Goal: Task Accomplishment & Management: Complete application form

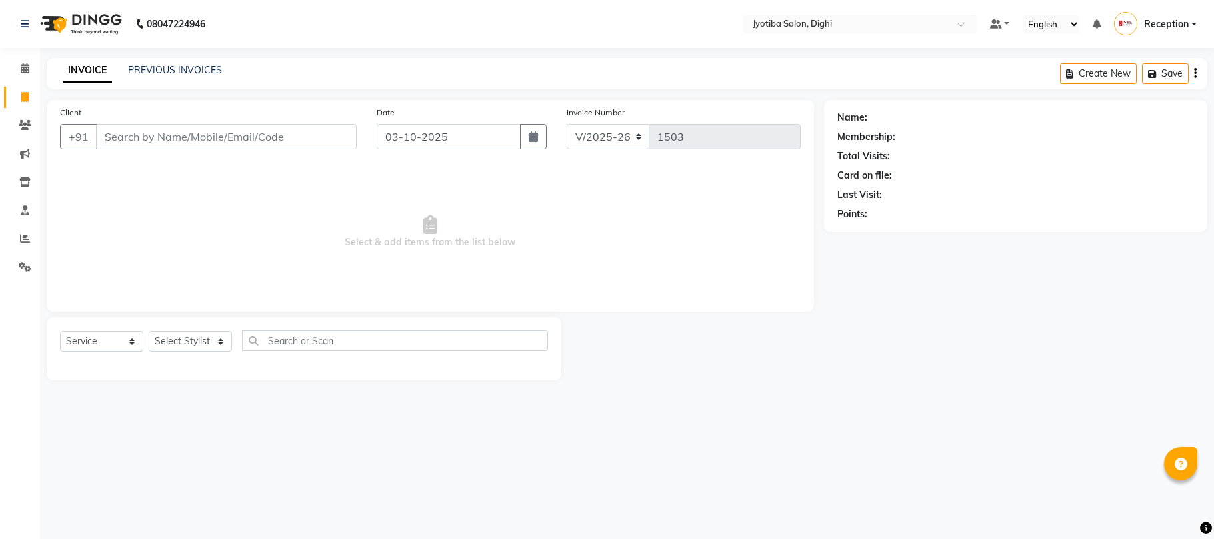
select select "643"
select select "service"
drag, startPoint x: 1002, startPoint y: 299, endPoint x: 1006, endPoint y: 305, distance: 7.2
click at [1006, 305] on div "Name: Membership: Total Visits: Card on file: Last Visit: Points:" at bounding box center [1020, 240] width 393 height 281
click at [233, 131] on input "Client" at bounding box center [226, 136] width 261 height 25
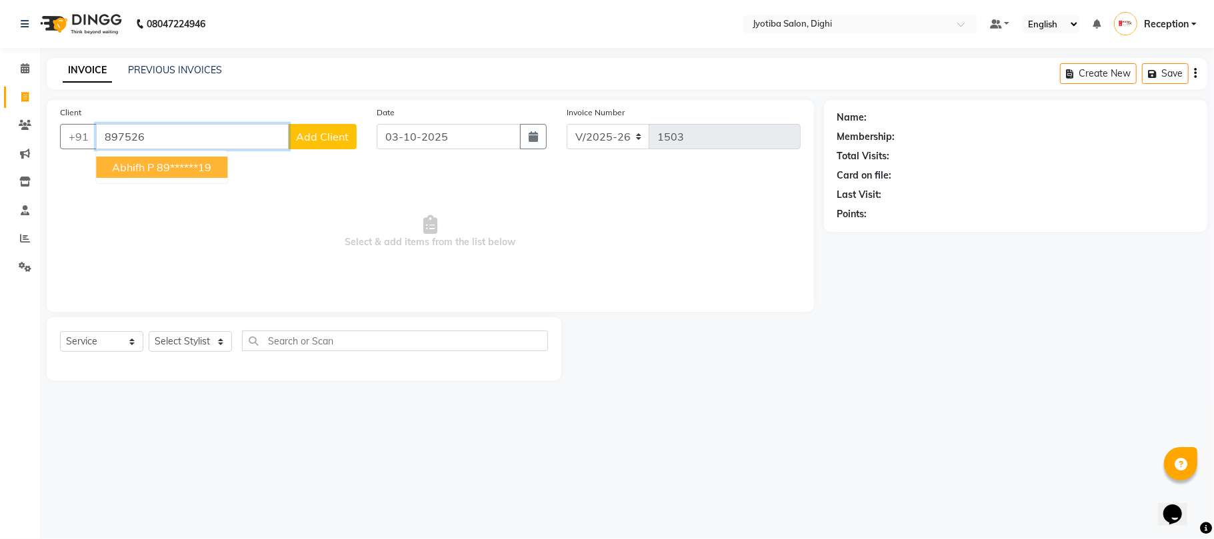
click at [207, 168] on ngb-highlight "89******19" at bounding box center [184, 167] width 55 height 13
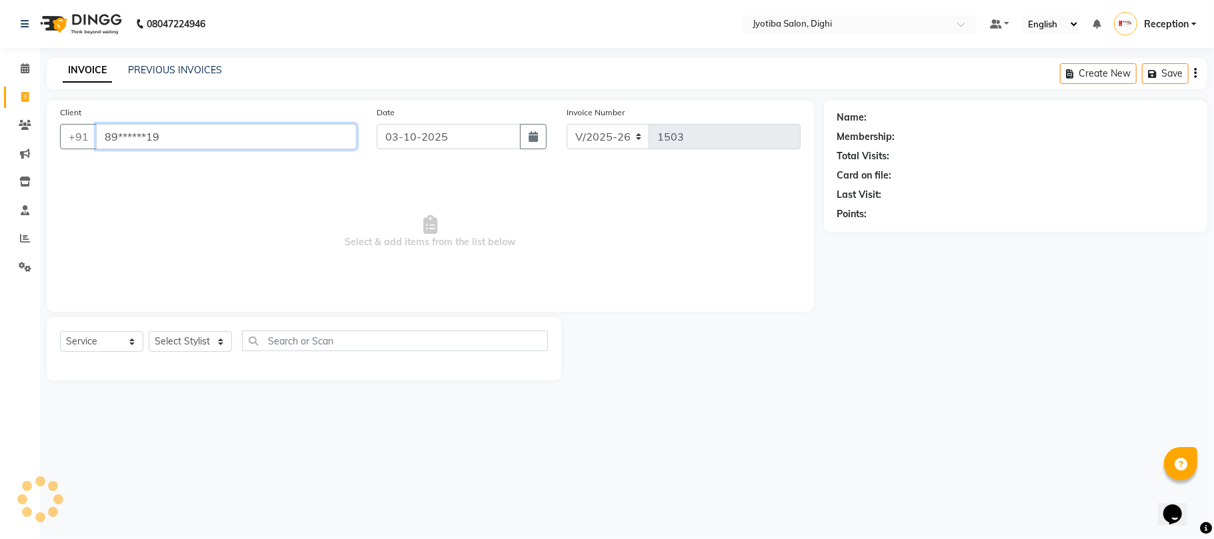
type input "89******19"
click at [207, 339] on select "Select Stylist anuj [PERSON_NAME] Prem Reception [PERSON_NAME]" at bounding box center [190, 341] width 83 height 21
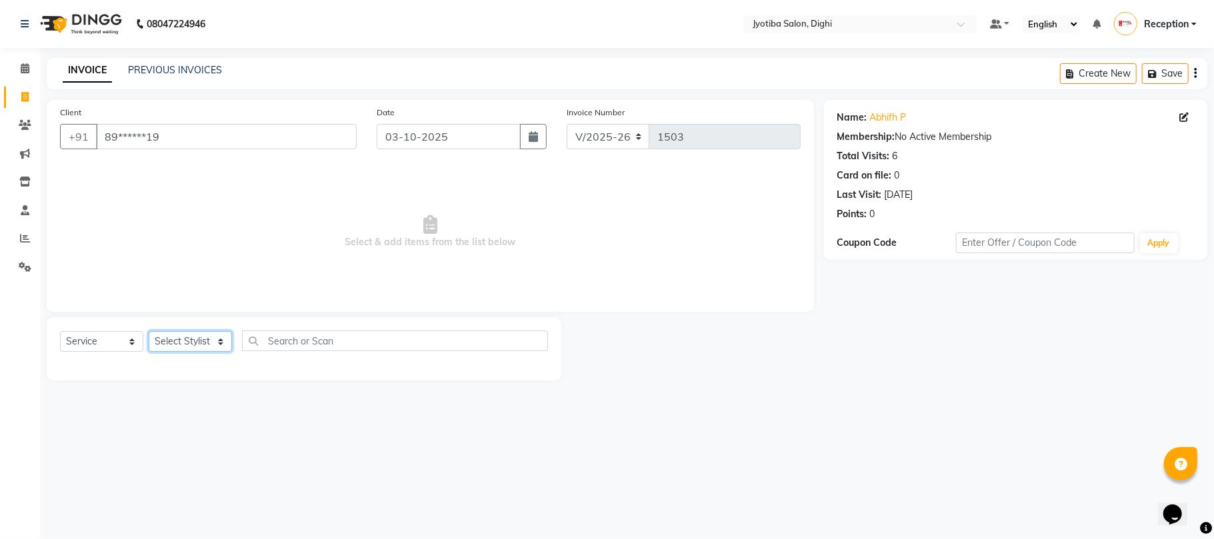
select select "9312"
click at [149, 331] on select "Select Stylist anuj [PERSON_NAME] Prem Reception [PERSON_NAME]" at bounding box center [190, 341] width 83 height 21
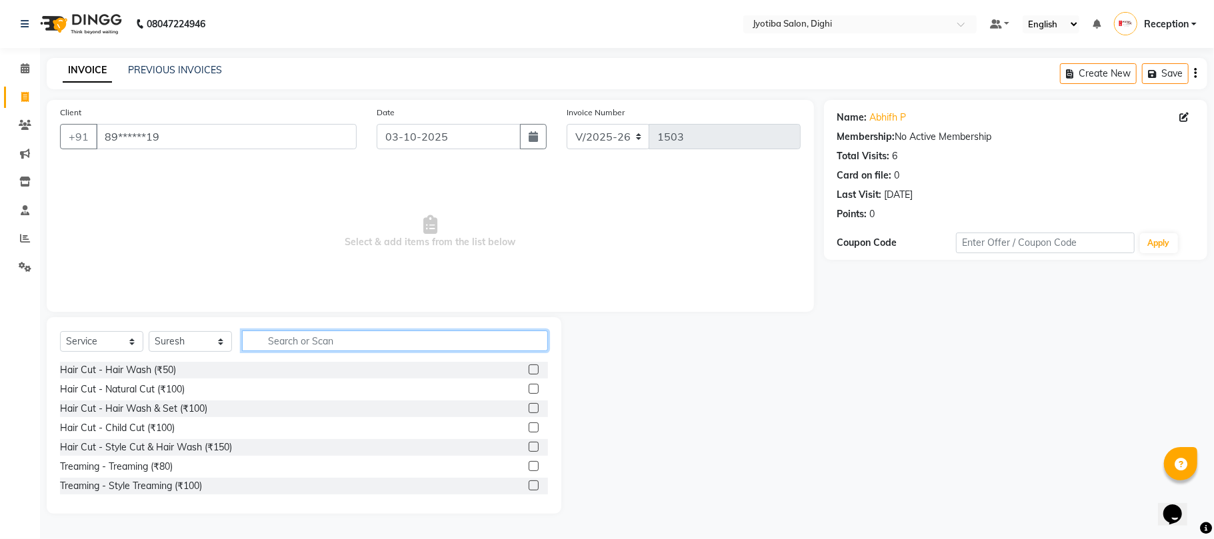
click at [393, 342] on input "text" at bounding box center [395, 341] width 306 height 21
type input "200"
click at [529, 487] on label at bounding box center [534, 486] width 10 height 10
click at [529, 487] on input "checkbox" at bounding box center [533, 486] width 9 height 9
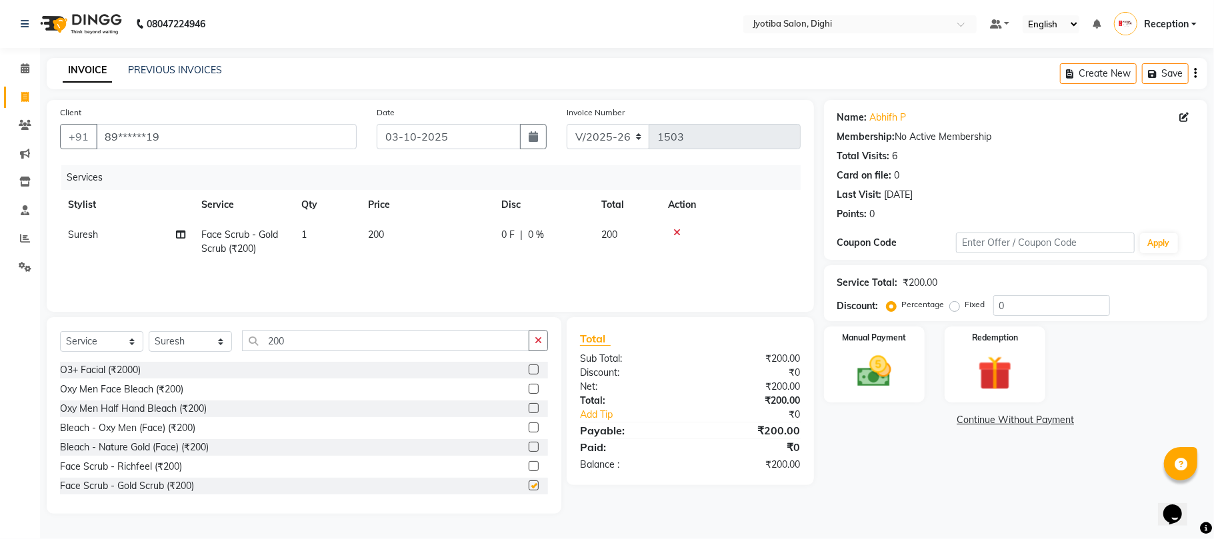
checkbox input "false"
click at [1027, 417] on link "Continue Without Payment" at bounding box center [1016, 420] width 378 height 14
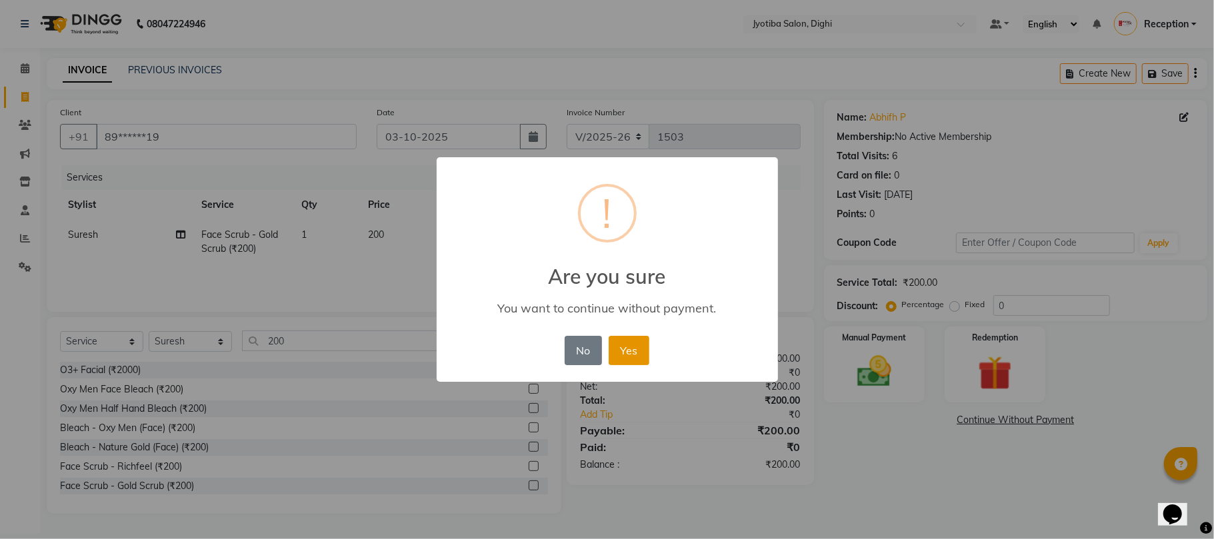
click at [641, 350] on button "Yes" at bounding box center [629, 350] width 41 height 29
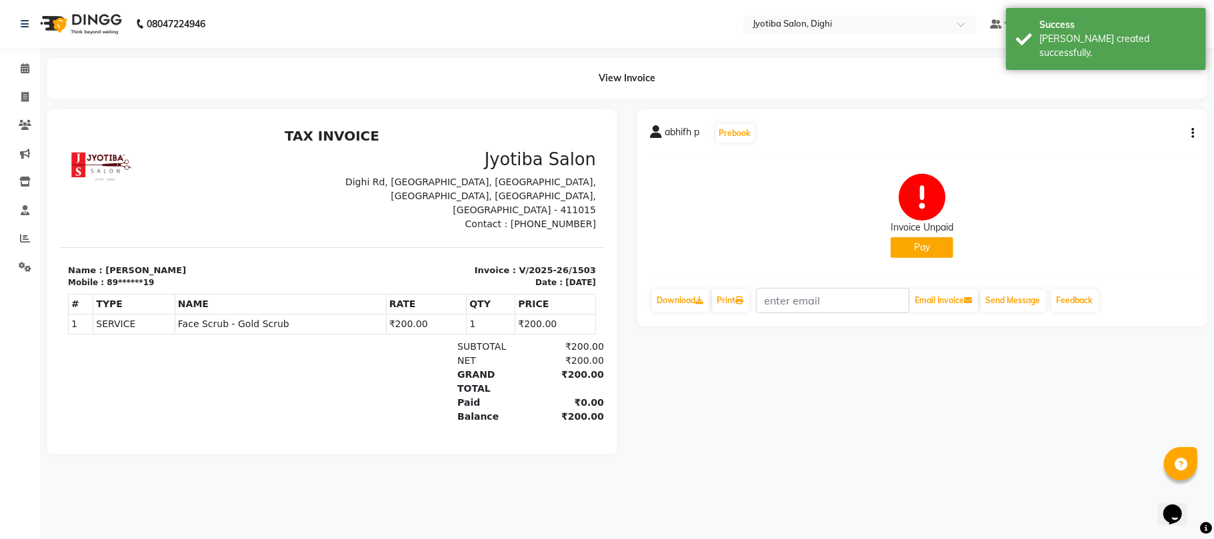
click at [919, 241] on button "Pay" at bounding box center [922, 247] width 63 height 21
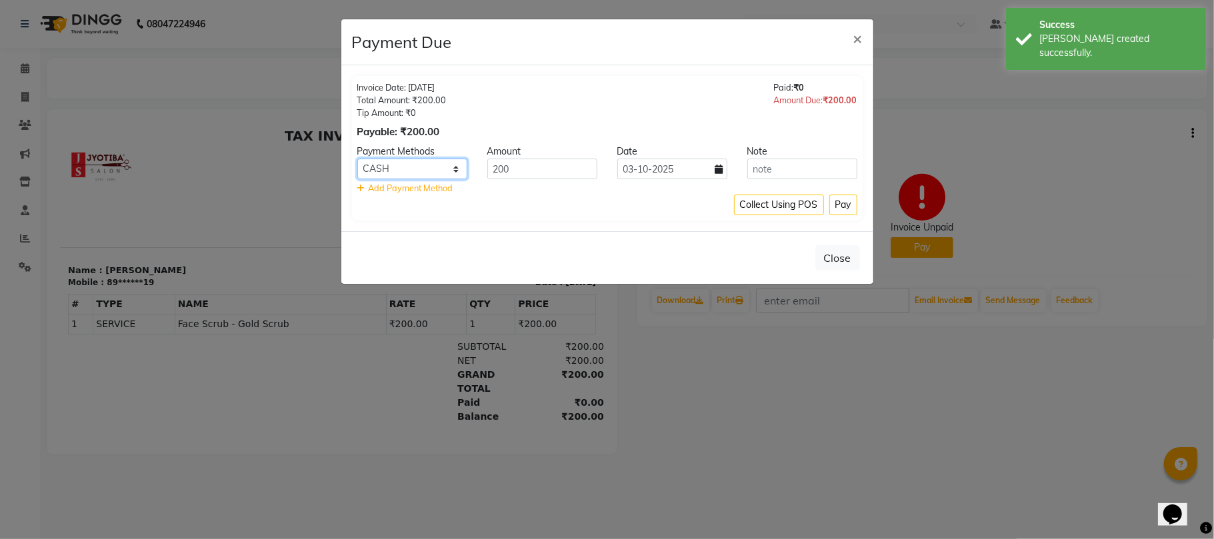
click at [448, 168] on select "CASH ONLINE CARD" at bounding box center [412, 169] width 110 height 21
select select "3"
click at [357, 159] on select "CASH ONLINE CARD" at bounding box center [412, 169] width 110 height 21
click at [839, 209] on button "Pay" at bounding box center [844, 205] width 28 height 21
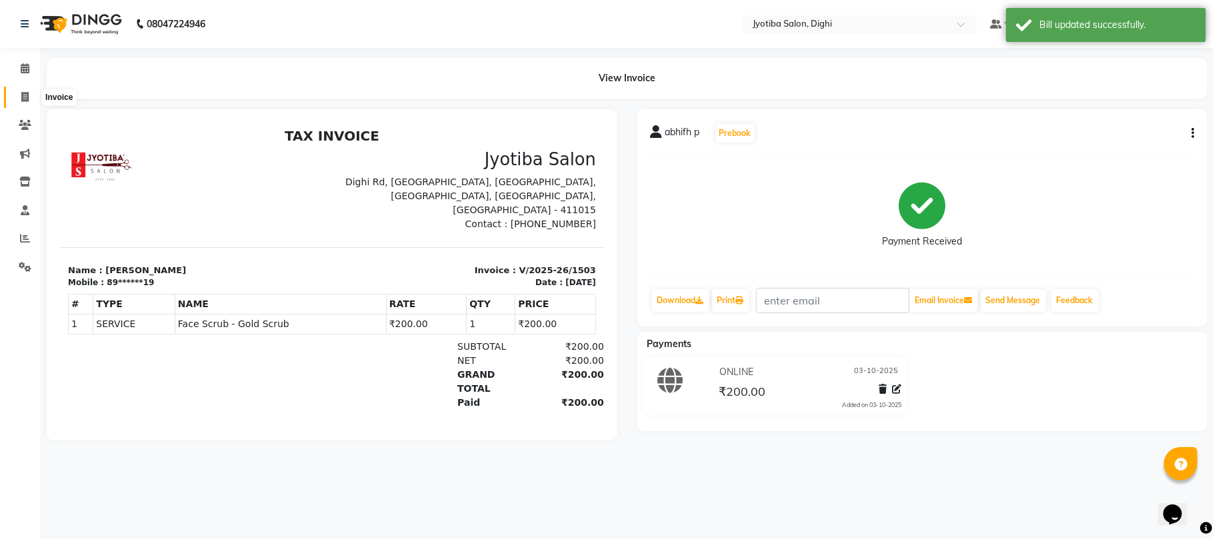
click at [27, 102] on icon at bounding box center [24, 97] width 7 height 10
select select "service"
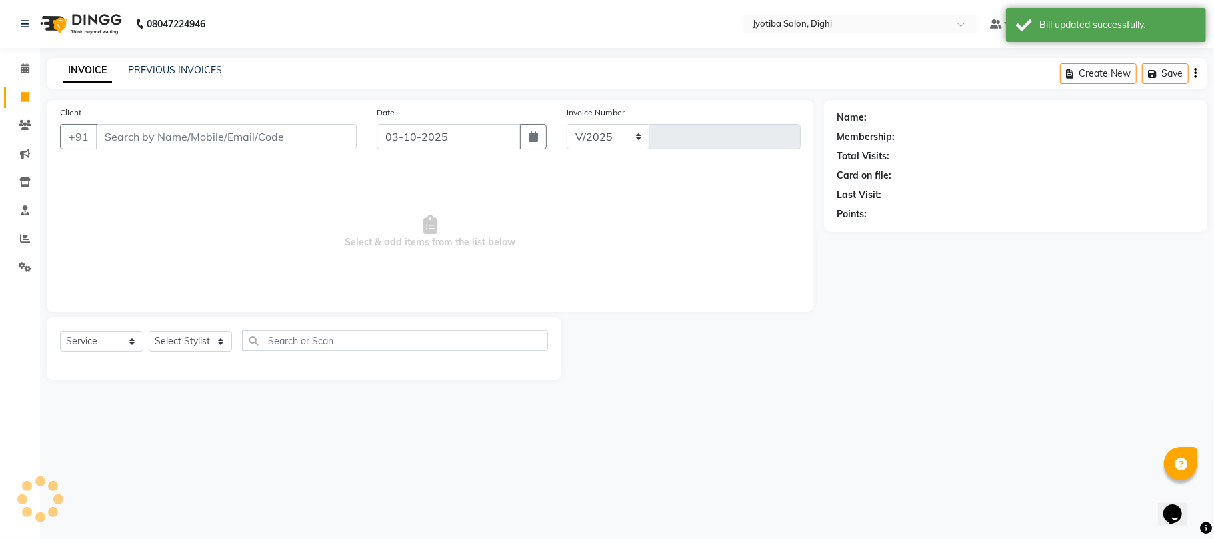
select select "643"
type input "1504"
click at [171, 141] on input "Client" at bounding box center [226, 136] width 261 height 25
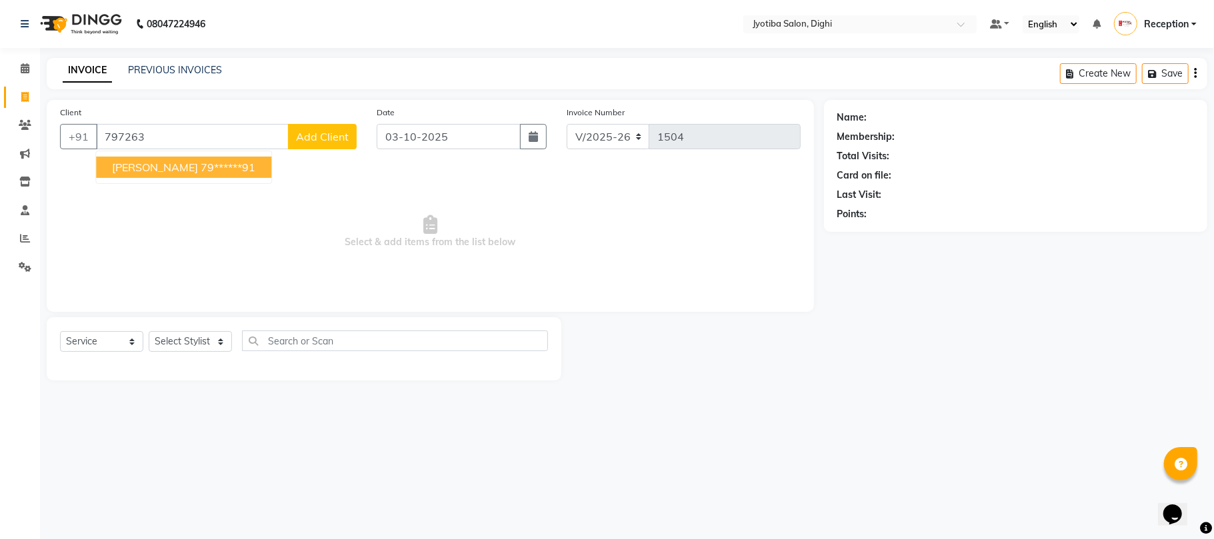
click at [203, 161] on ngb-highlight "79******91" at bounding box center [228, 167] width 55 height 13
type input "79******91"
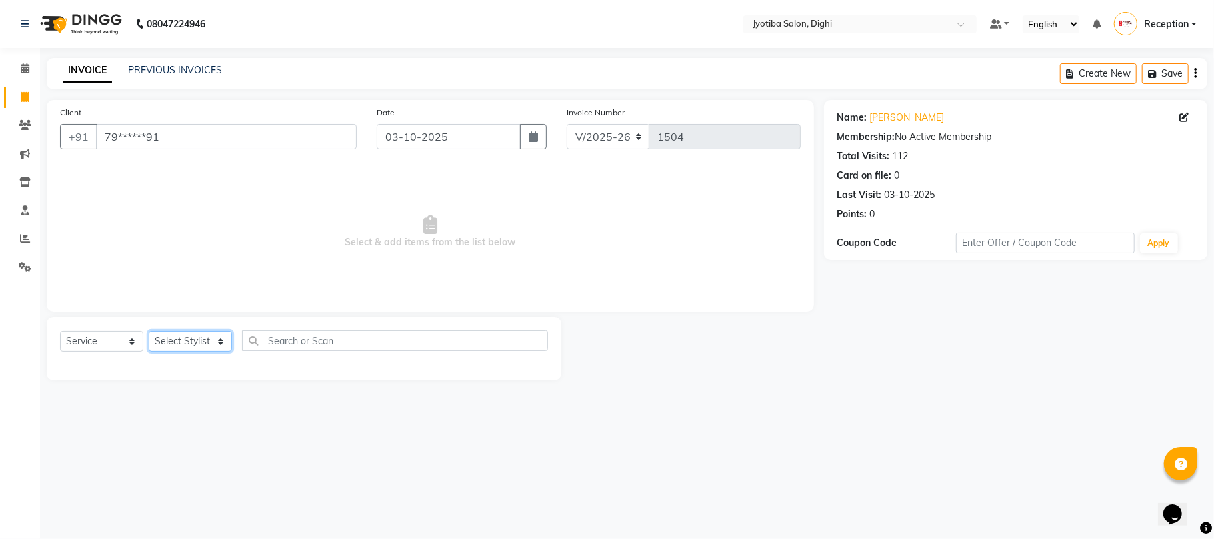
click at [185, 340] on select "Select Stylist anuj [PERSON_NAME] Prem Reception [PERSON_NAME]" at bounding box center [190, 341] width 83 height 21
select select "9312"
click at [149, 331] on select "Select Stylist anuj [PERSON_NAME] Prem Reception [PERSON_NAME]" at bounding box center [190, 341] width 83 height 21
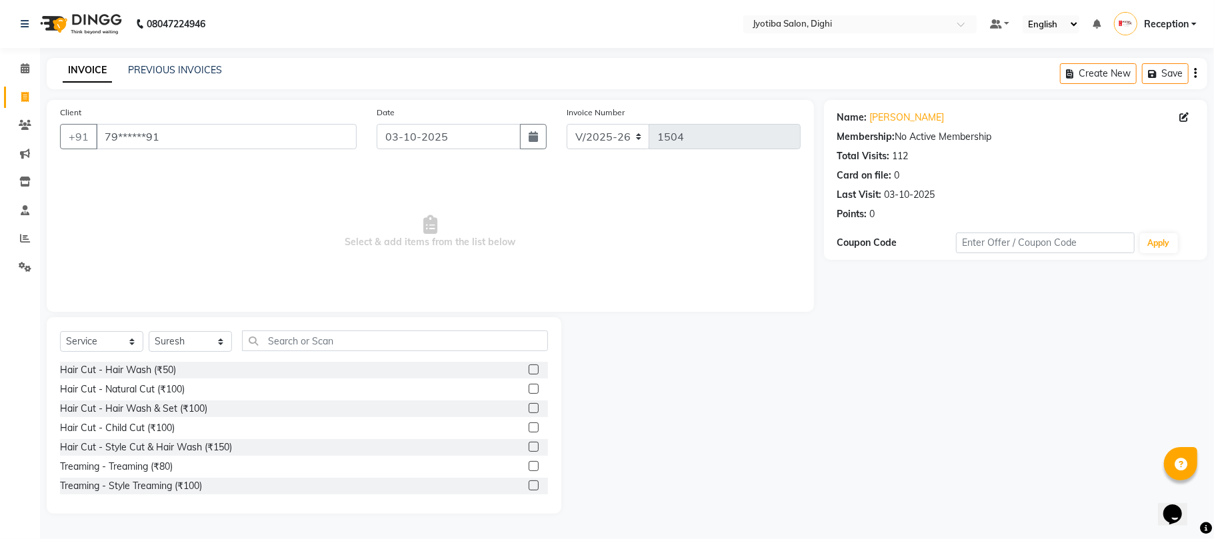
click at [529, 483] on label at bounding box center [534, 486] width 10 height 10
click at [529, 483] on input "checkbox" at bounding box center [533, 486] width 9 height 9
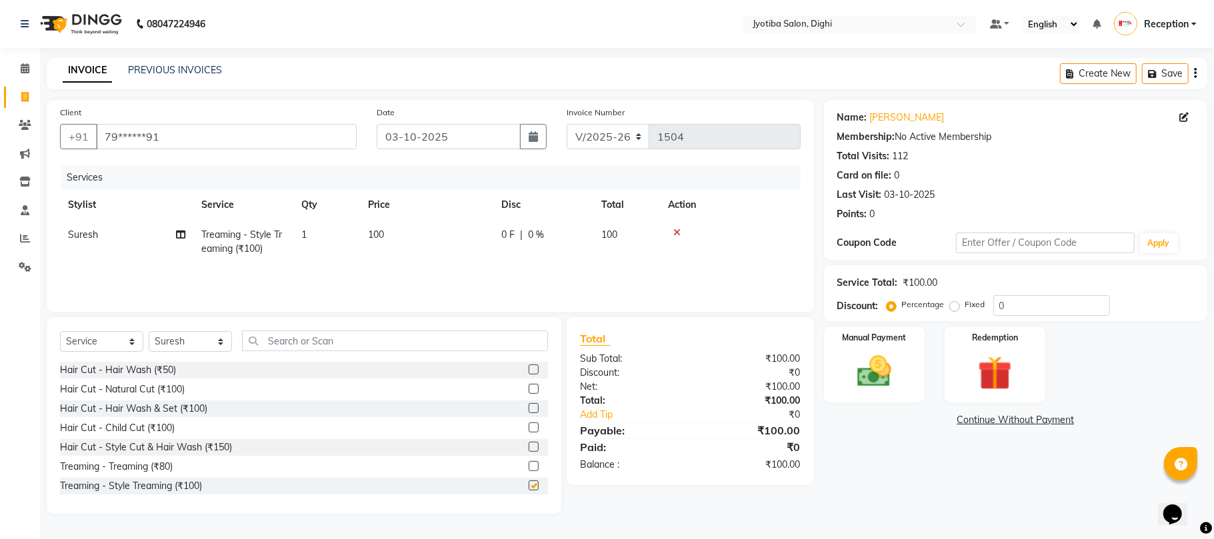
checkbox input "false"
click at [1004, 419] on link "Continue Without Payment" at bounding box center [1016, 420] width 378 height 14
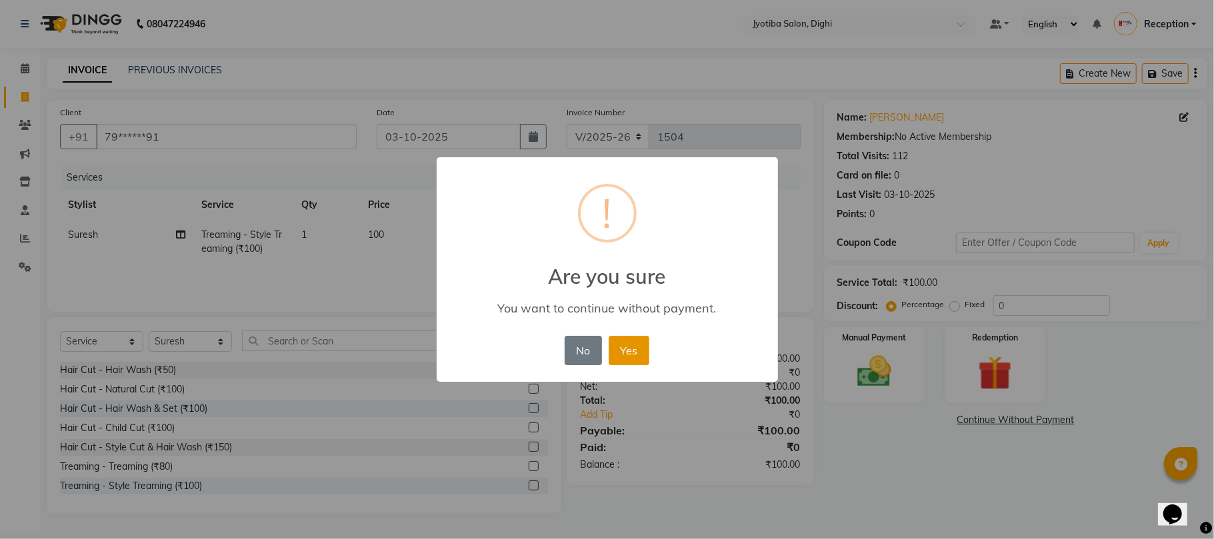
click at [633, 345] on button "Yes" at bounding box center [629, 350] width 41 height 29
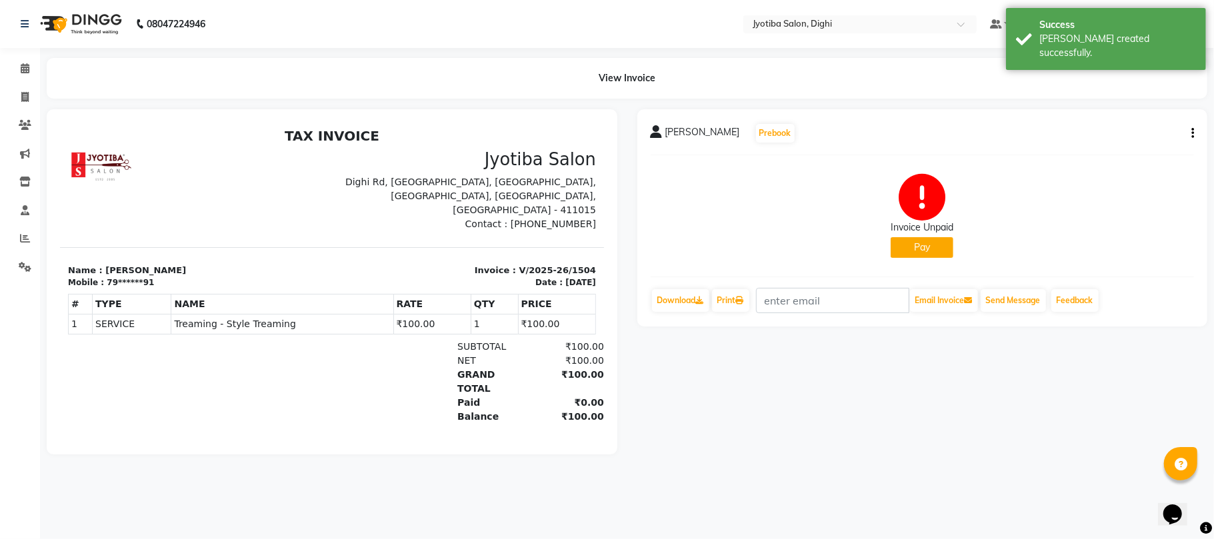
click at [924, 243] on button "Pay" at bounding box center [922, 247] width 63 height 21
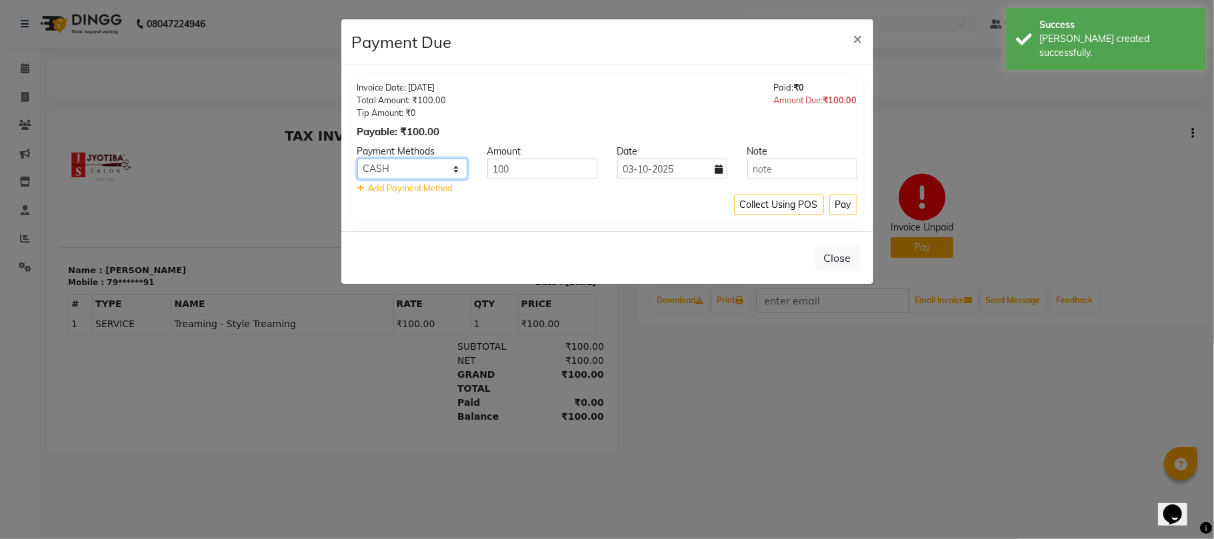
click at [393, 168] on select "CASH ONLINE CARD" at bounding box center [412, 169] width 110 height 21
click at [357, 159] on select "CASH ONLINE CARD" at bounding box center [412, 169] width 110 height 21
click at [398, 207] on div "Collect Using POS Pay" at bounding box center [607, 205] width 500 height 21
click at [414, 168] on select "CASH ONLINE CARD" at bounding box center [412, 169] width 110 height 21
select select "3"
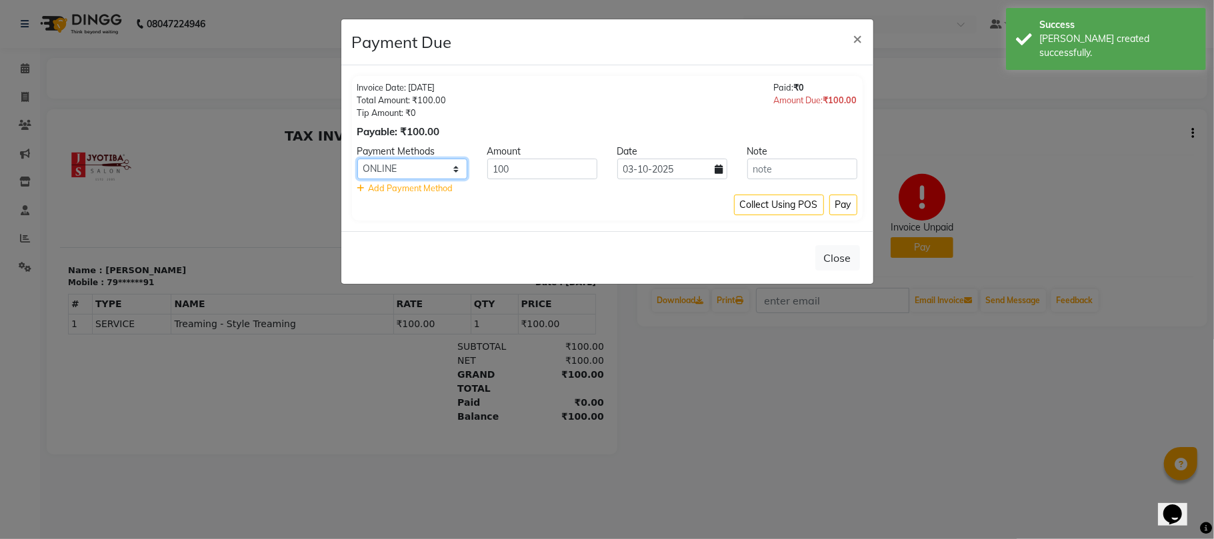
click at [357, 159] on select "CASH ONLINE CARD" at bounding box center [412, 169] width 110 height 21
click at [838, 201] on button "Pay" at bounding box center [844, 205] width 28 height 21
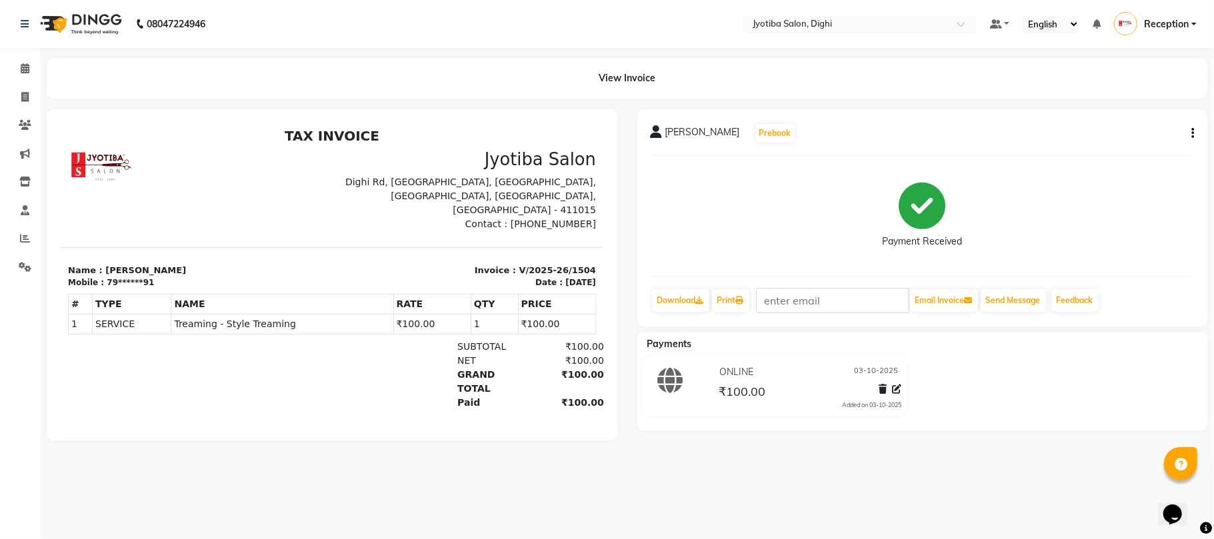
click at [1188, 134] on button "button" at bounding box center [1190, 134] width 8 height 14
click at [1147, 125] on div "Split Service Amount" at bounding box center [1125, 124] width 91 height 17
select select "9312"
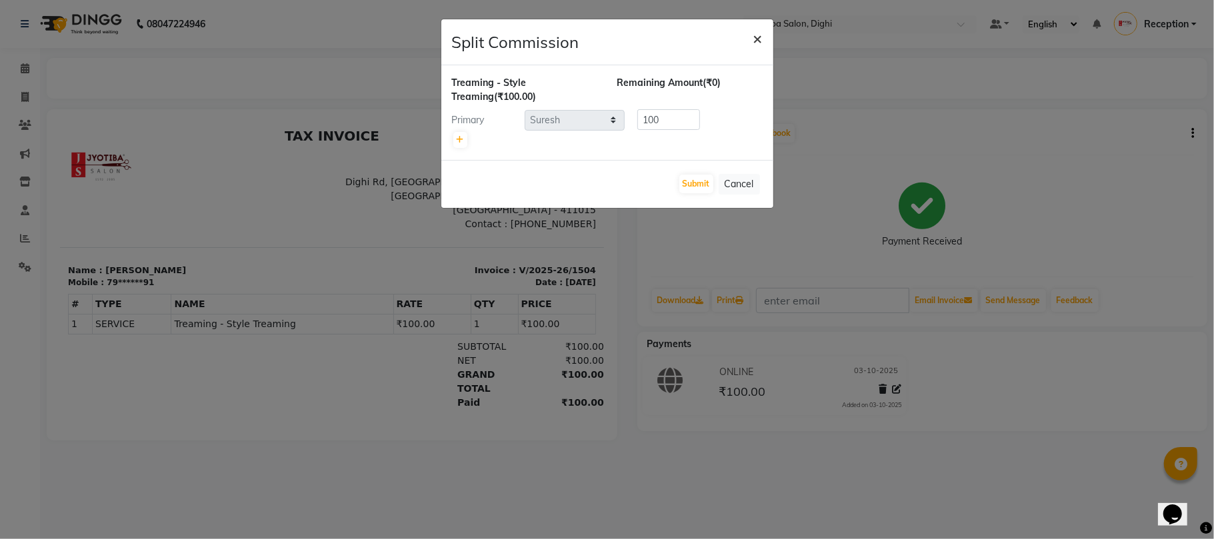
click at [759, 35] on span "×" at bounding box center [758, 38] width 9 height 20
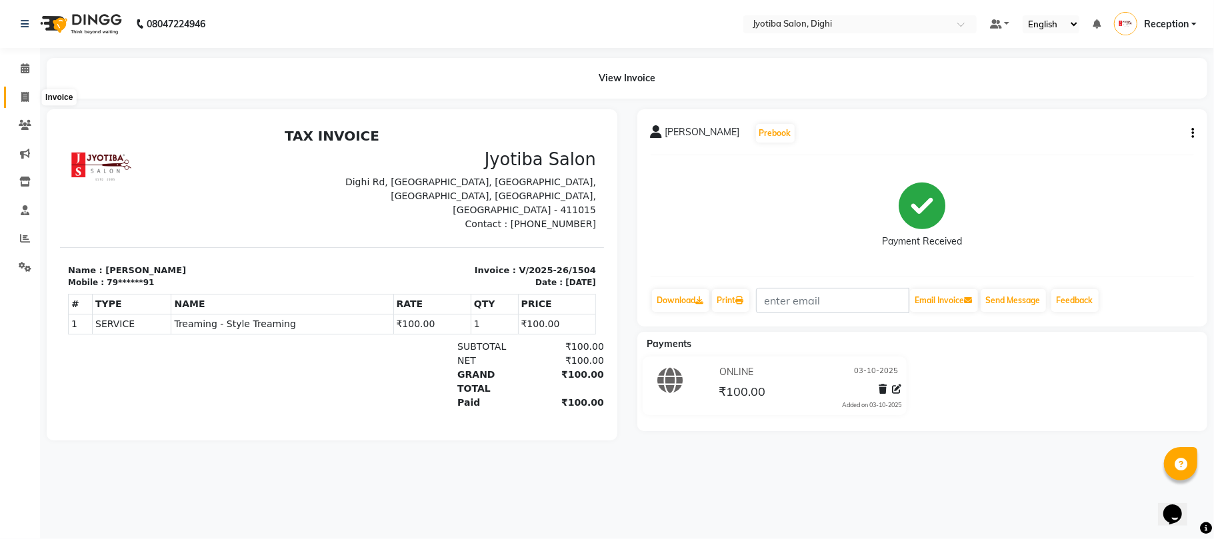
click at [21, 90] on span at bounding box center [24, 97] width 23 height 15
select select "service"
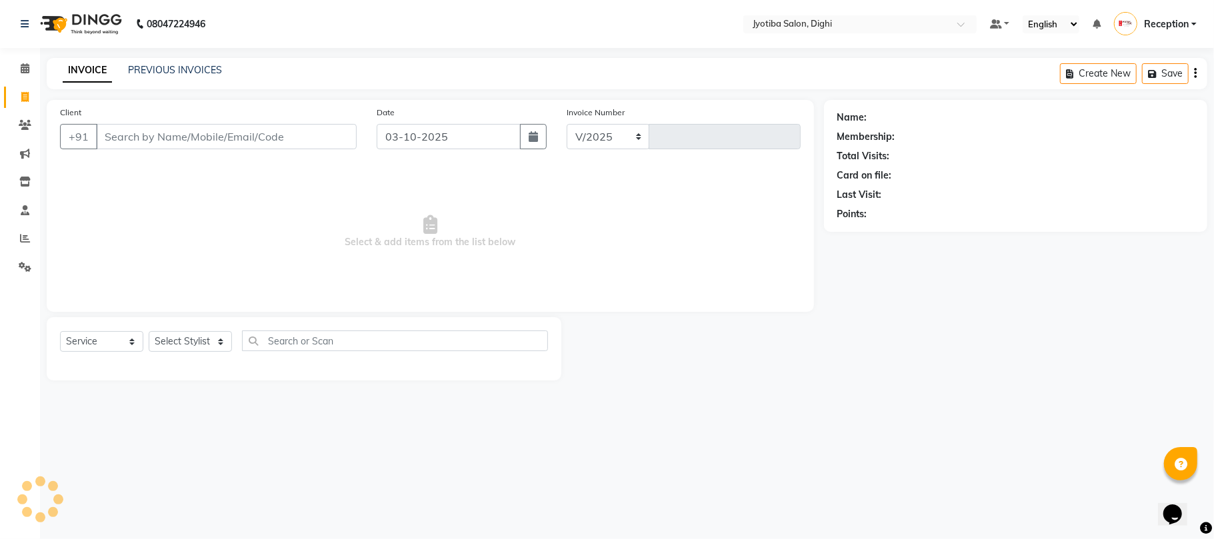
select select "643"
type input "1505"
type input "9"
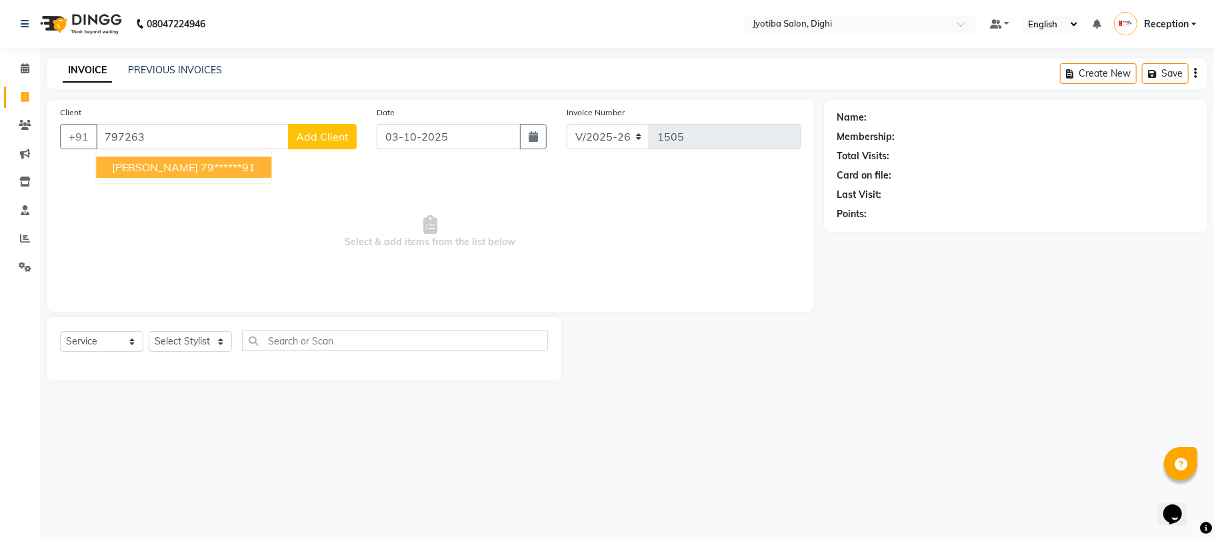
click at [201, 171] on ngb-highlight "79******91" at bounding box center [228, 167] width 55 height 13
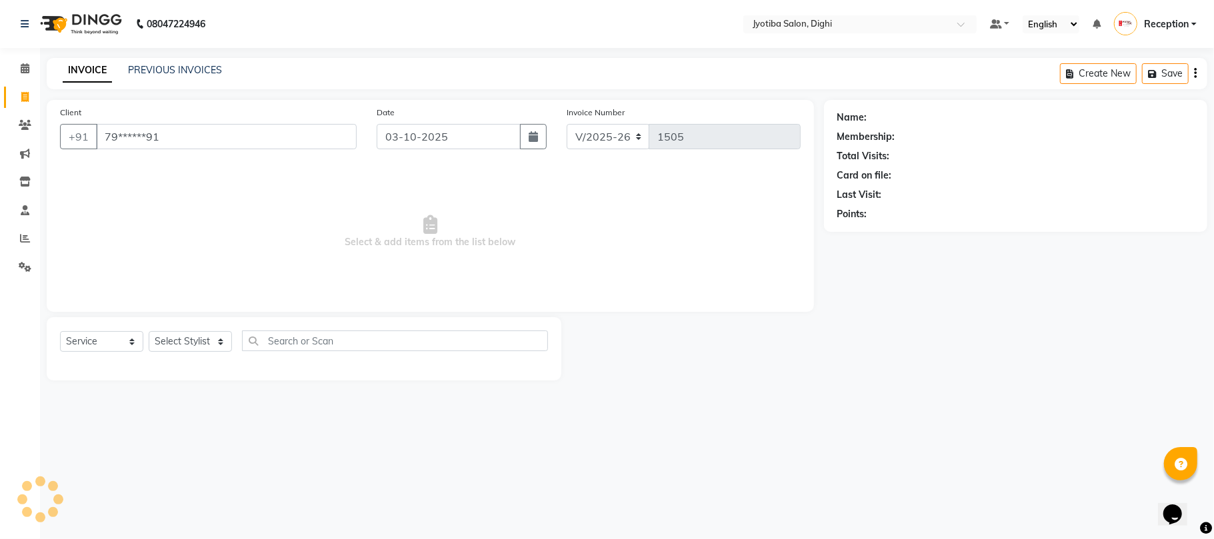
type input "79******91"
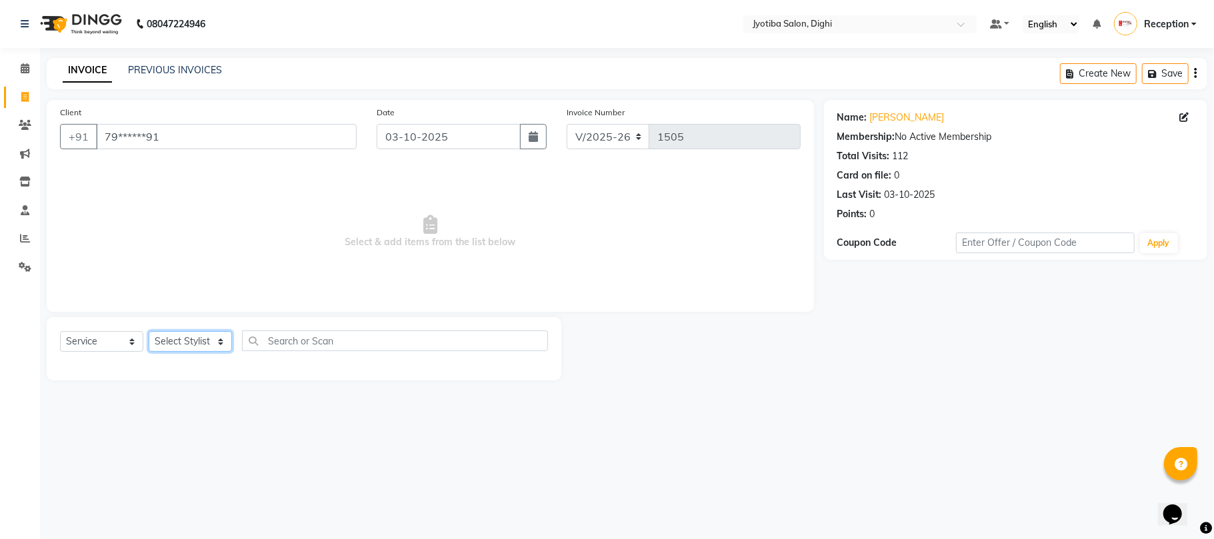
click at [164, 332] on select "Select Stylist anuj [PERSON_NAME] Prem Reception [PERSON_NAME]" at bounding box center [190, 341] width 83 height 21
select select "9312"
click at [149, 331] on select "Select Stylist anuj [PERSON_NAME] Prem Reception [PERSON_NAME]" at bounding box center [190, 341] width 83 height 21
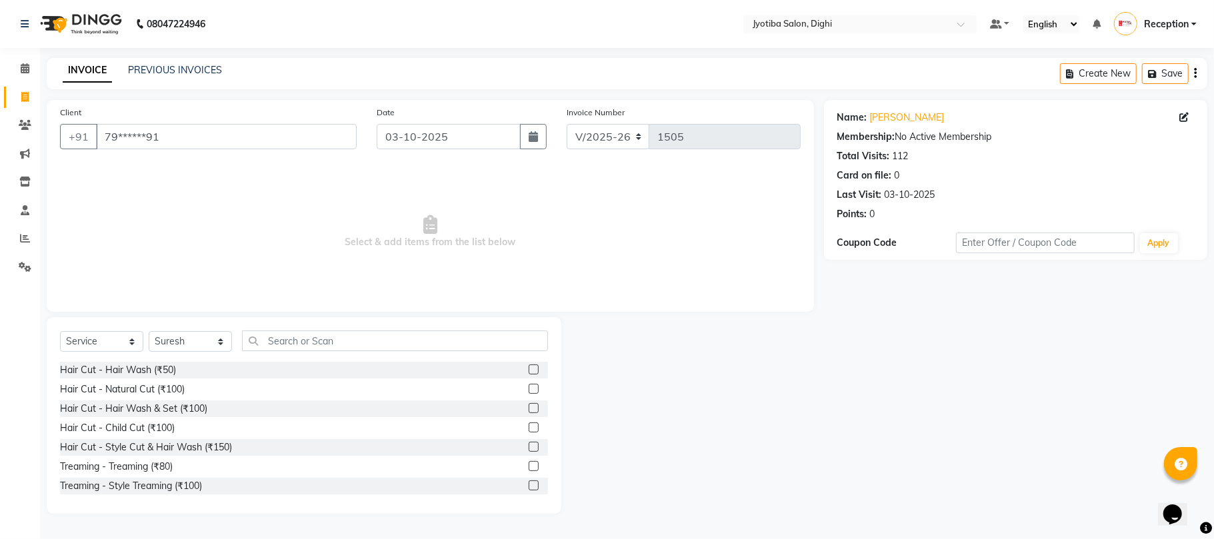
click at [529, 443] on label at bounding box center [534, 447] width 10 height 10
click at [529, 443] on input "checkbox" at bounding box center [533, 447] width 9 height 9
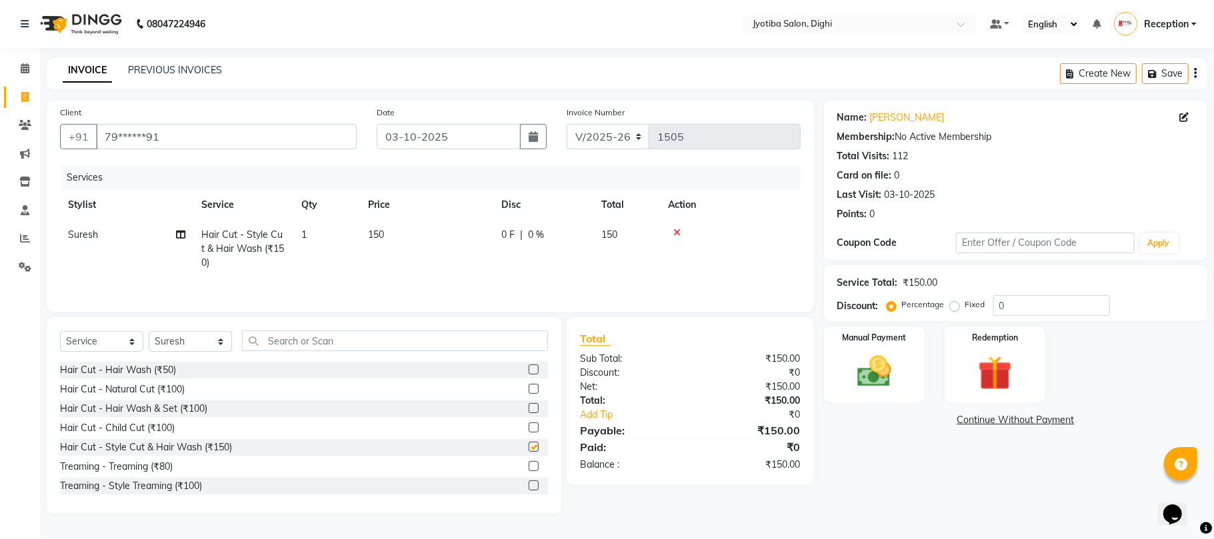
checkbox input "false"
click at [529, 487] on label at bounding box center [534, 486] width 10 height 10
click at [529, 487] on input "checkbox" at bounding box center [533, 486] width 9 height 9
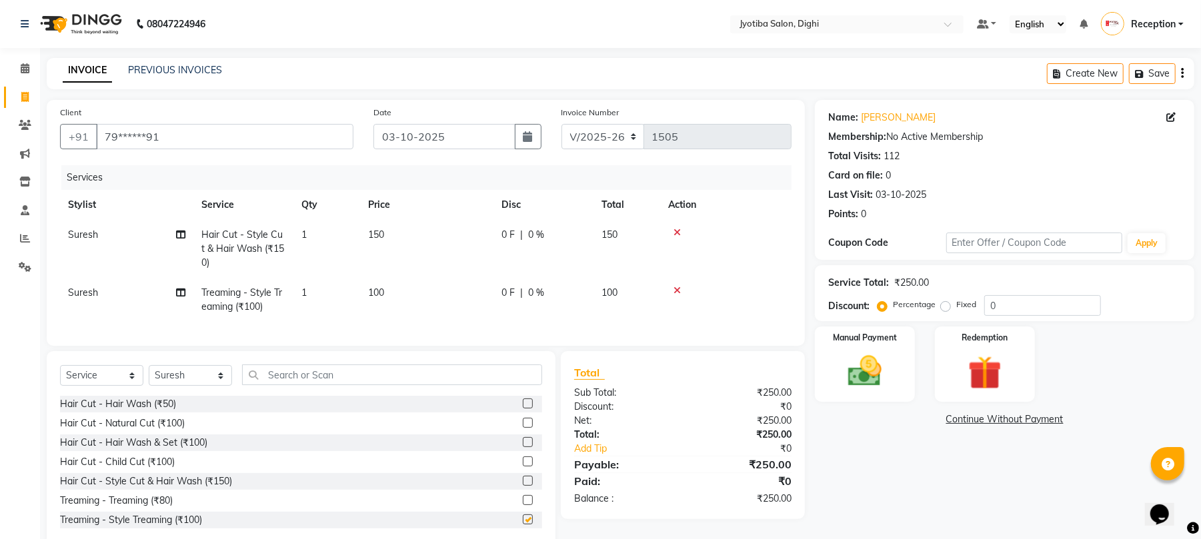
checkbox input "false"
click at [361, 385] on input "text" at bounding box center [392, 375] width 300 height 21
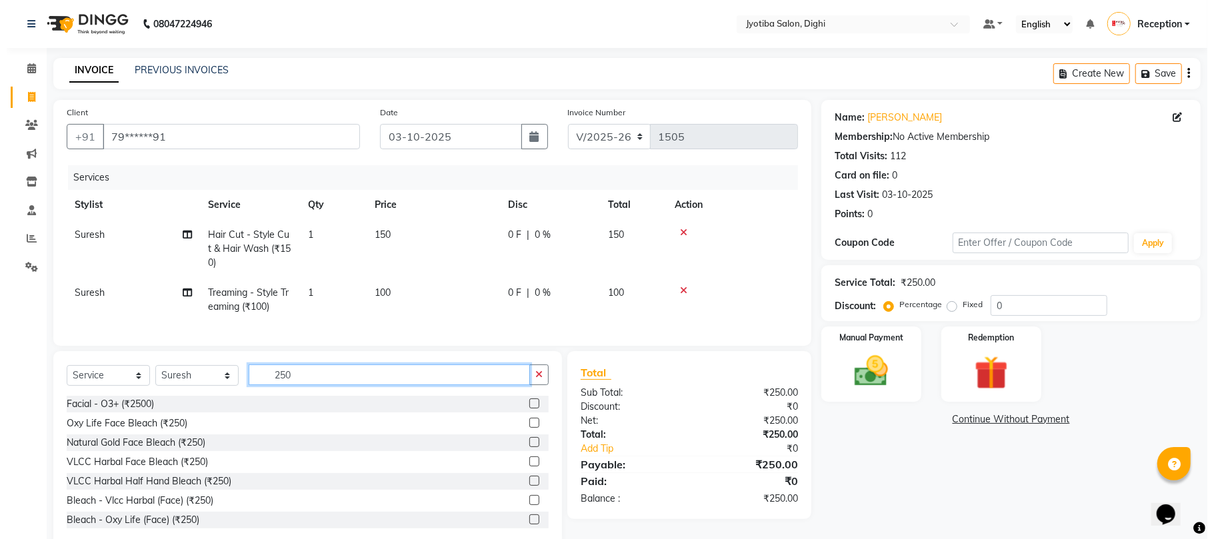
scroll to position [99, 0]
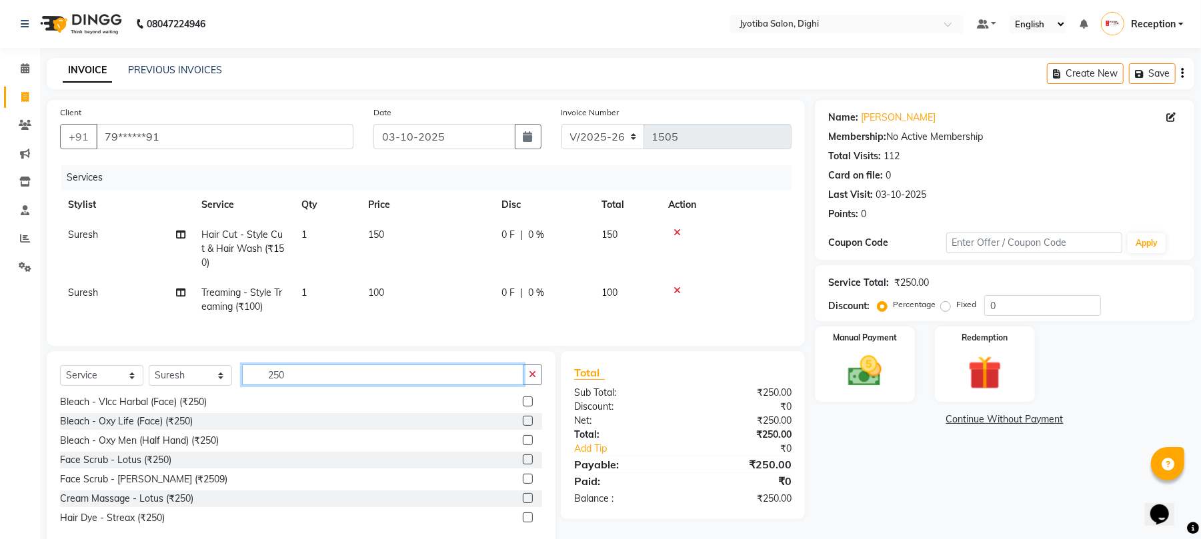
type input "250"
click at [523, 465] on label at bounding box center [528, 460] width 10 height 10
click at [523, 465] on input "checkbox" at bounding box center [527, 460] width 9 height 9
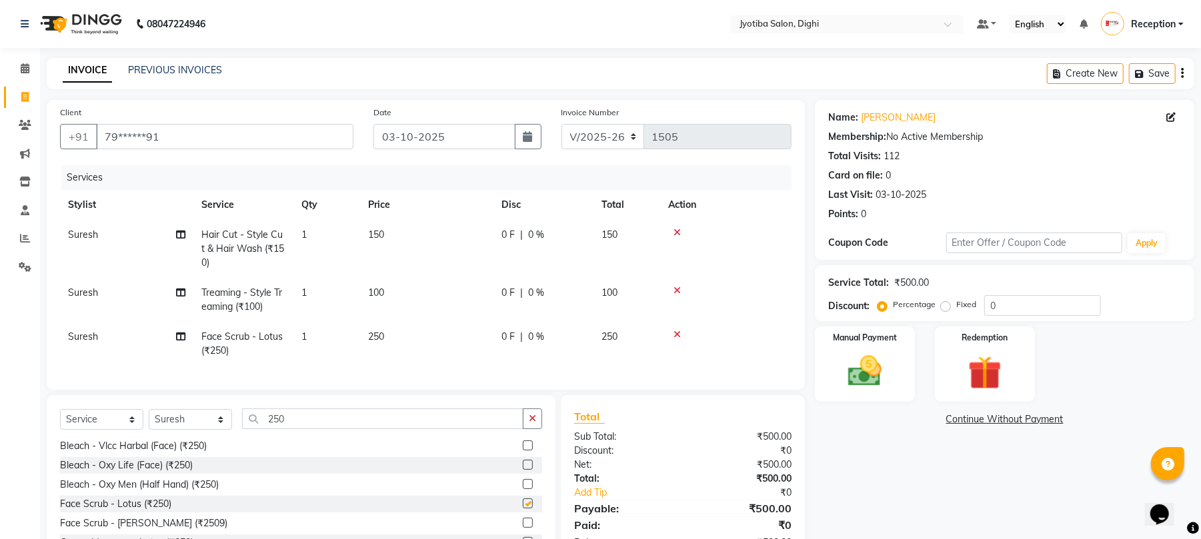
checkbox input "false"
click at [1031, 423] on link "Continue Without Payment" at bounding box center [1005, 420] width 374 height 14
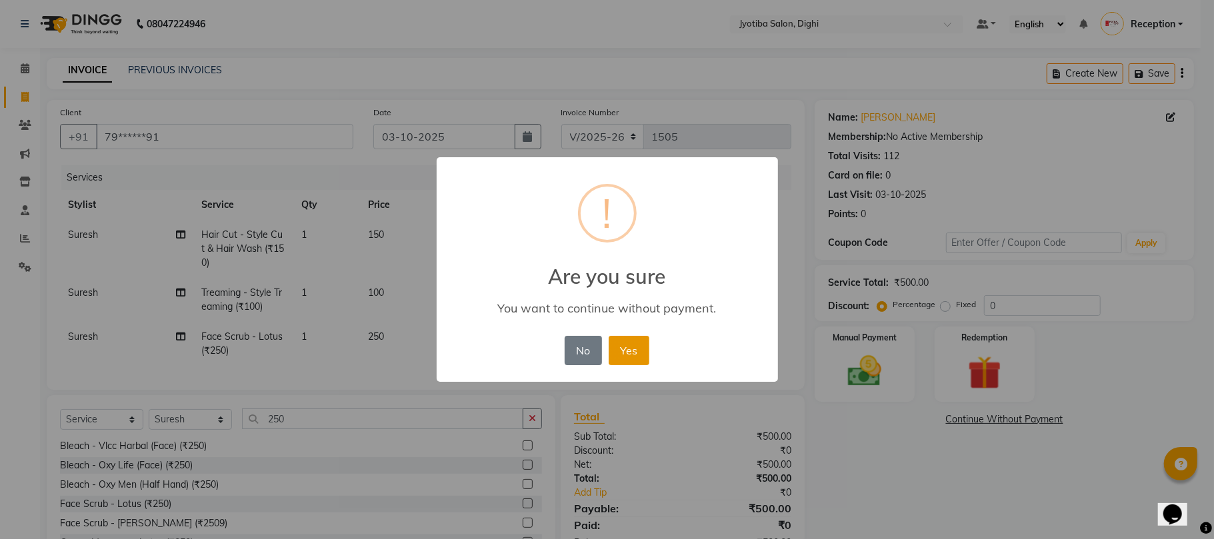
click at [635, 343] on button "Yes" at bounding box center [629, 350] width 41 height 29
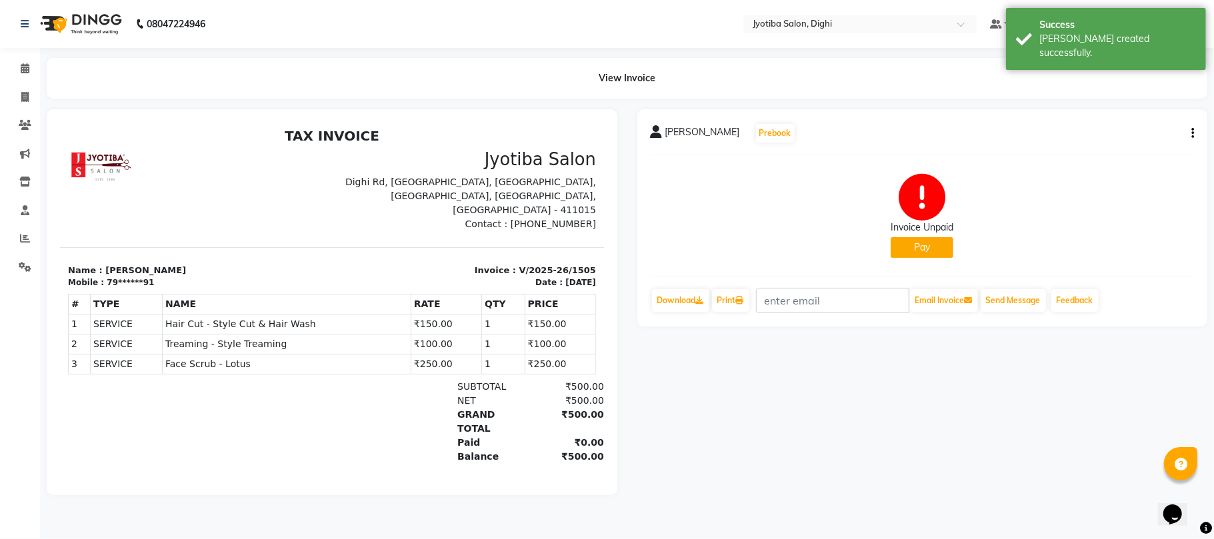
click at [916, 251] on button "Pay" at bounding box center [922, 247] width 63 height 21
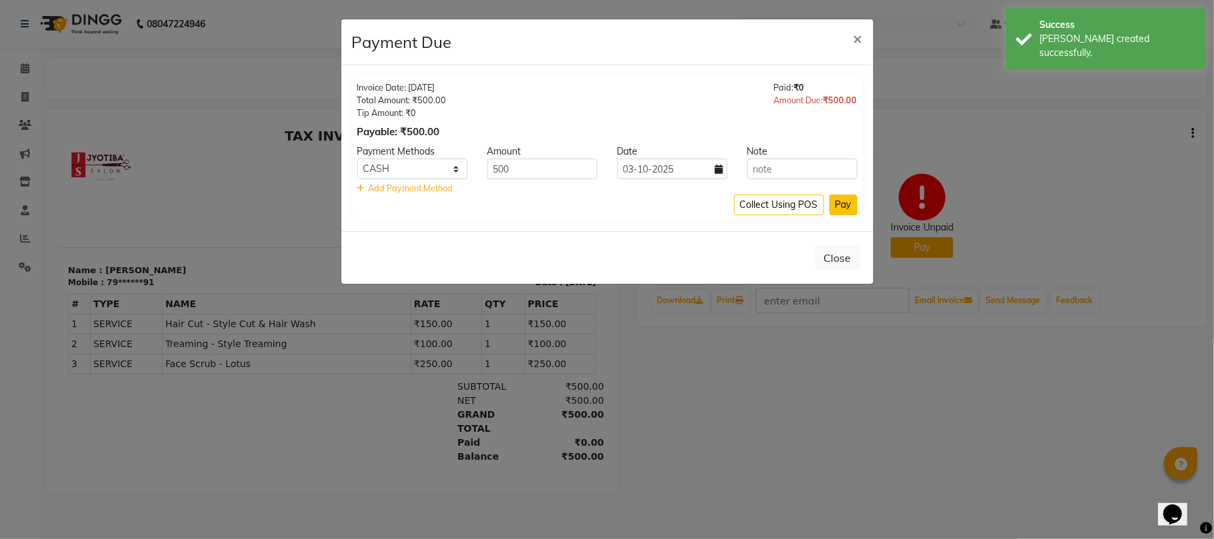
click at [839, 205] on button "Pay" at bounding box center [844, 205] width 28 height 21
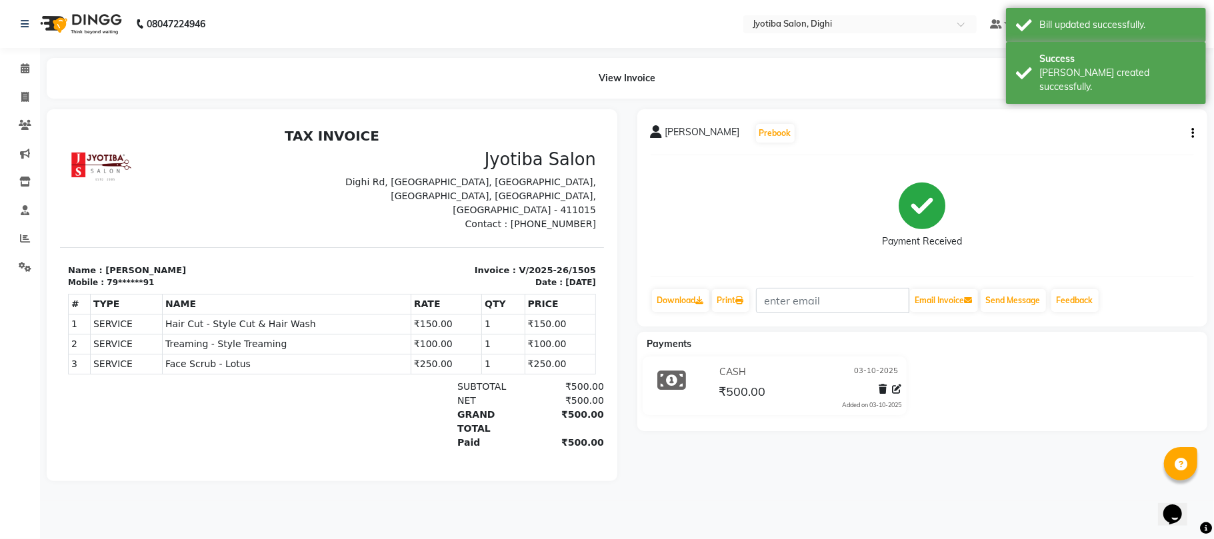
click at [1196, 137] on div "[PERSON_NAME] Prebook Payment Received Download Print Email Invoice Send Messag…" at bounding box center [922, 217] width 571 height 217
click at [1188, 131] on button "button" at bounding box center [1190, 134] width 8 height 14
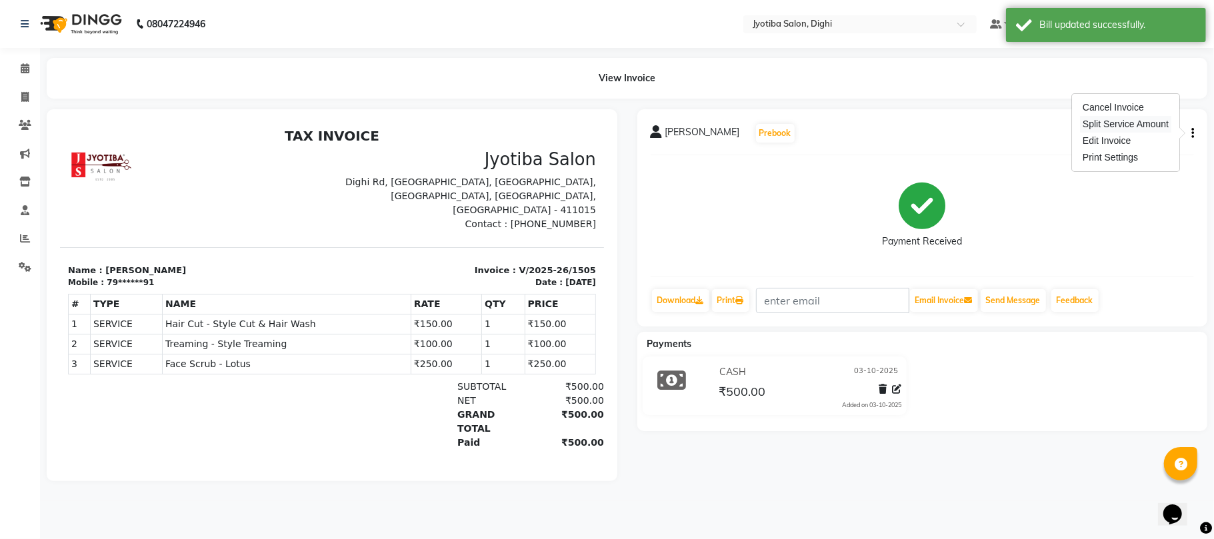
click at [1142, 121] on div "Split Service Amount" at bounding box center [1125, 124] width 91 height 17
select select "9312"
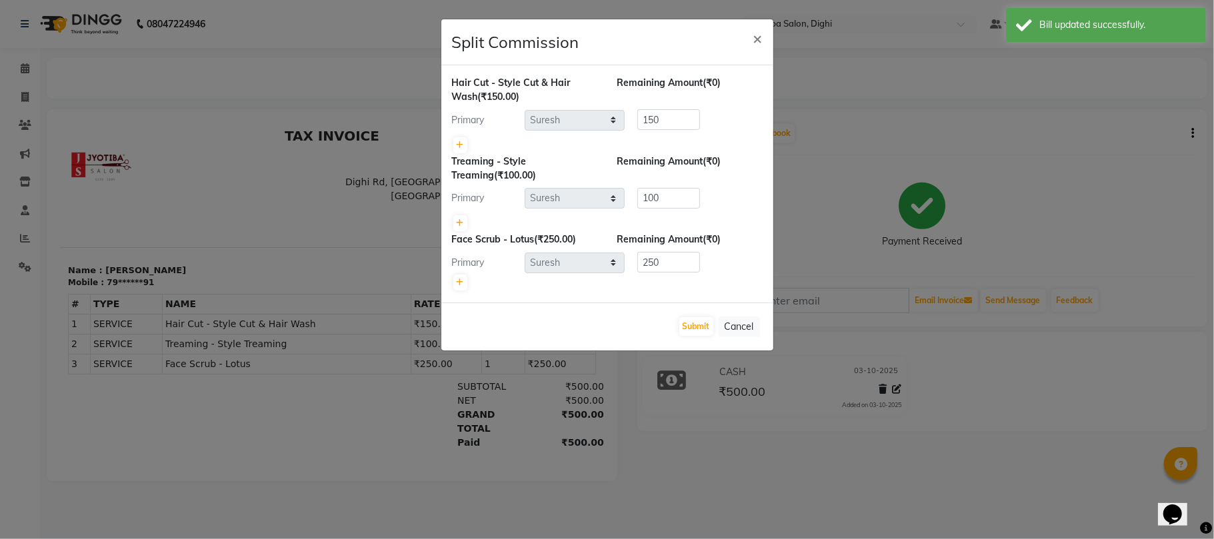
click at [776, 41] on ngb-modal-window "Split Commission × Hair Cut - Style Cut & Hair Wash (₹150.00) Remaining Amount …" at bounding box center [607, 269] width 1214 height 539
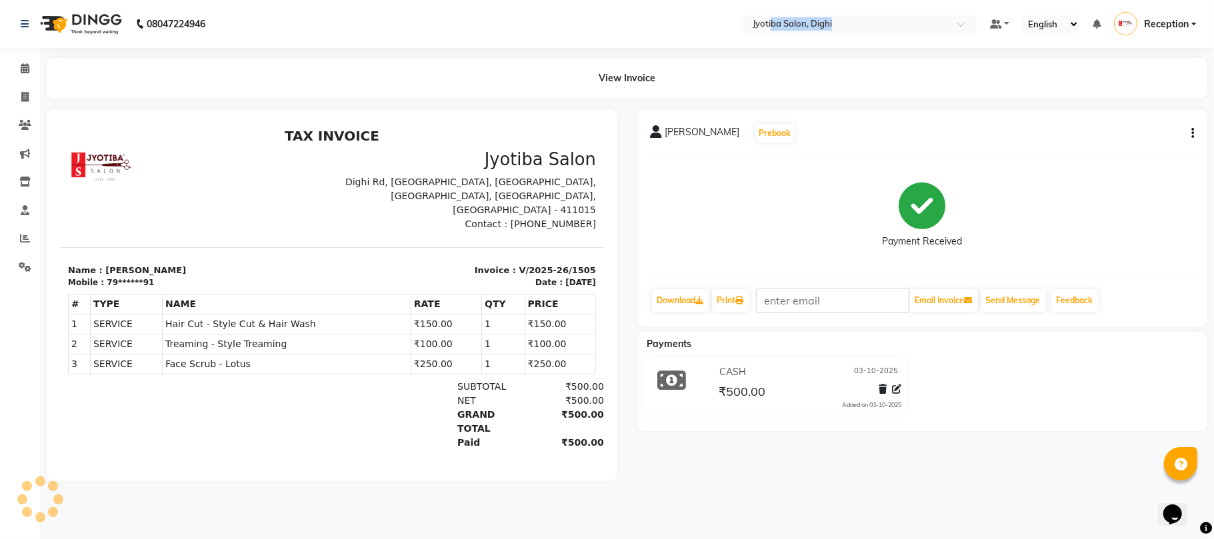
drag, startPoint x: 824, startPoint y: 3, endPoint x: 840, endPoint y: 1, distance: 16.1
click at [840, 1] on nav "08047224946 Select Location × Jyotiba Salon, Dighi Default Panel My Panel Engli…" at bounding box center [607, 24] width 1214 height 48
